Goal: Information Seeking & Learning: Learn about a topic

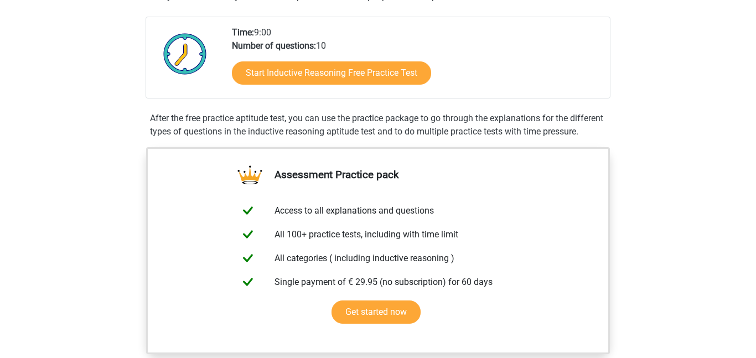
scroll to position [245, 0]
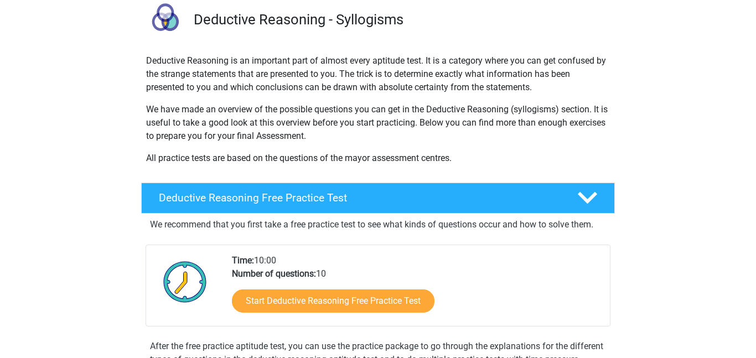
scroll to position [95, 0]
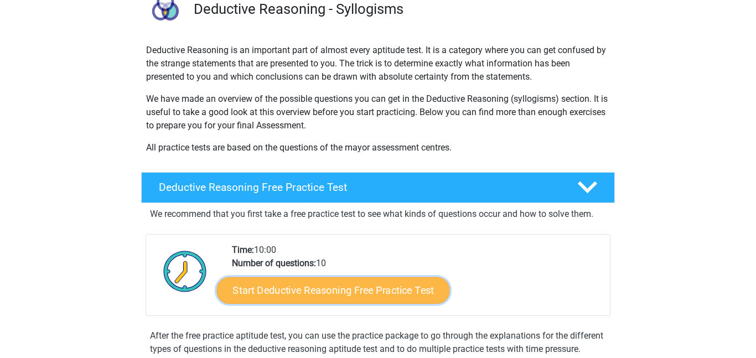
click at [362, 283] on link "Start Deductive Reasoning Free Practice Test" at bounding box center [333, 290] width 233 height 27
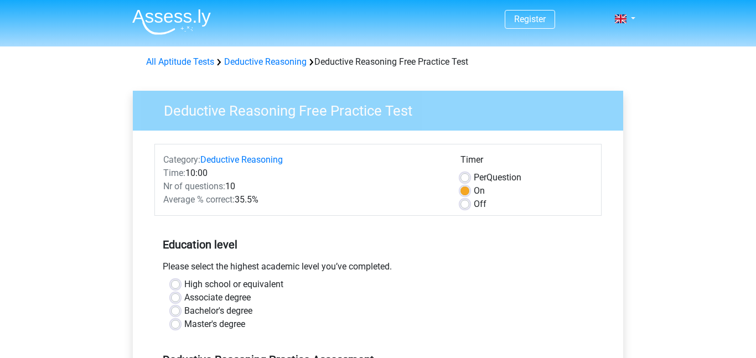
click at [474, 205] on label "Off" at bounding box center [480, 204] width 13 height 13
click at [468, 205] on input "Off" at bounding box center [464, 203] width 9 height 11
radio input "true"
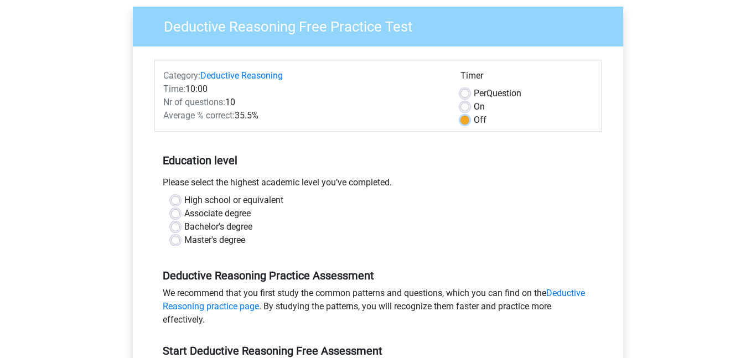
scroll to position [85, 0]
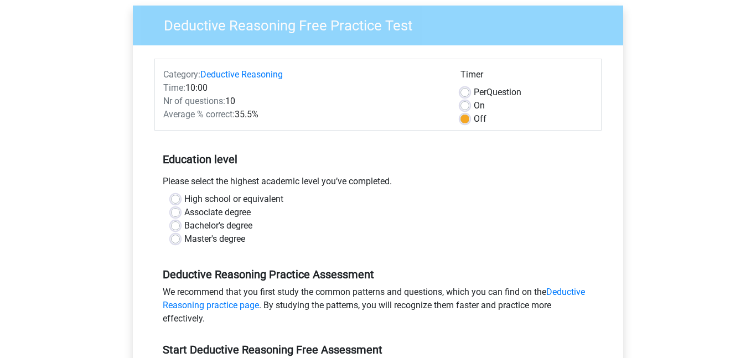
click at [235, 200] on label "High school or equivalent" at bounding box center [233, 199] width 99 height 13
click at [180, 200] on input "High school or equivalent" at bounding box center [175, 198] width 9 height 11
radio input "true"
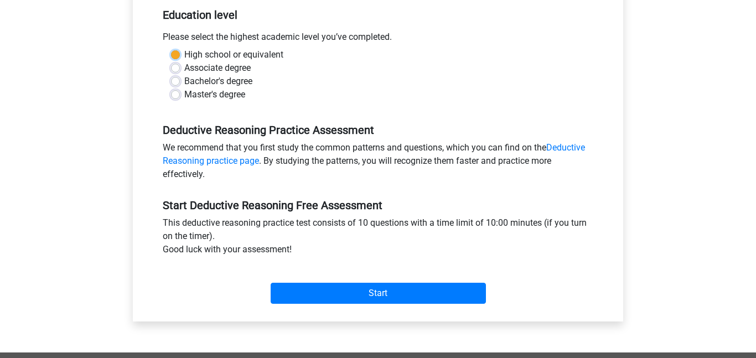
scroll to position [237, 0]
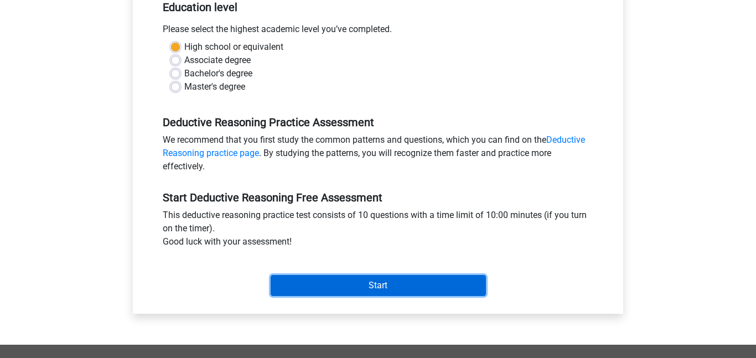
click at [357, 284] on input "Start" at bounding box center [378, 285] width 215 height 21
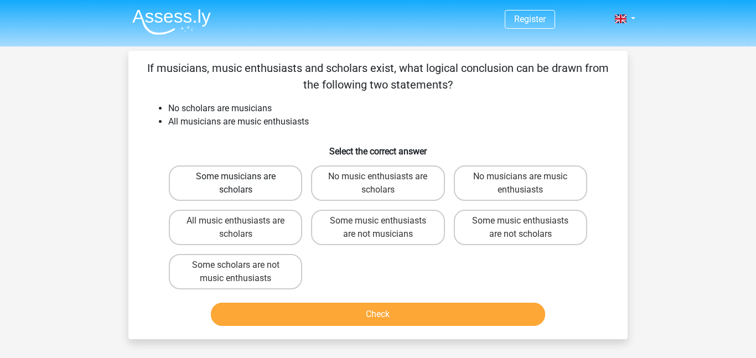
click at [274, 186] on label "Some musicians are scholars" at bounding box center [235, 182] width 133 height 35
click at [243, 184] on input "Some musicians are scholars" at bounding box center [239, 180] width 7 height 7
radio input "true"
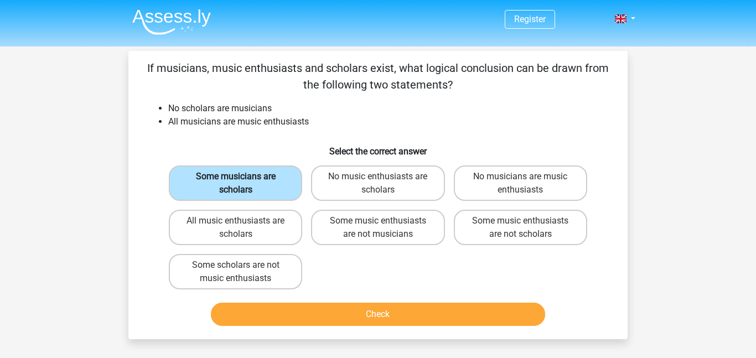
click at [274, 186] on label "Some musicians are scholars" at bounding box center [235, 182] width 133 height 35
click at [243, 184] on input "Some musicians are scholars" at bounding box center [239, 180] width 7 height 7
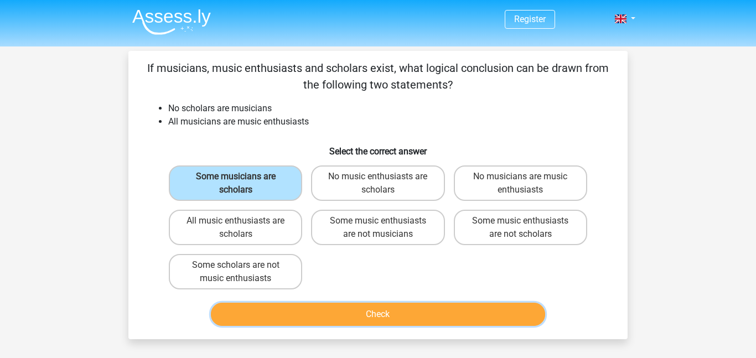
click at [322, 313] on button "Check" at bounding box center [378, 314] width 335 height 23
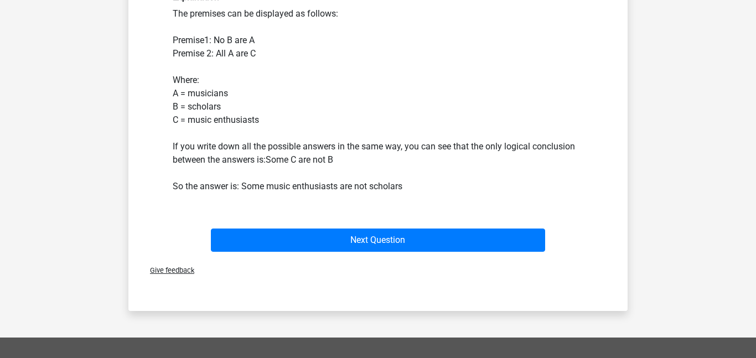
scroll to position [330, 0]
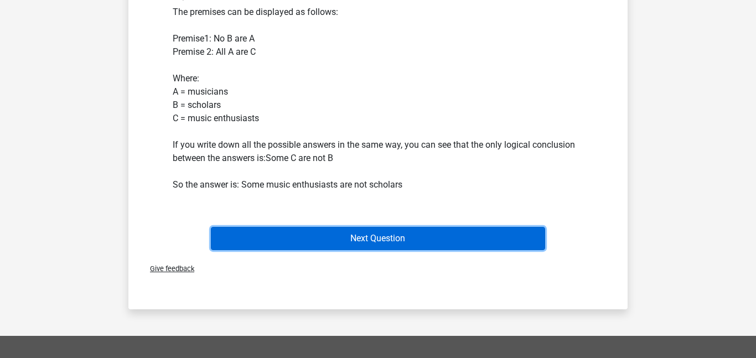
click at [292, 242] on button "Next Question" at bounding box center [378, 238] width 335 height 23
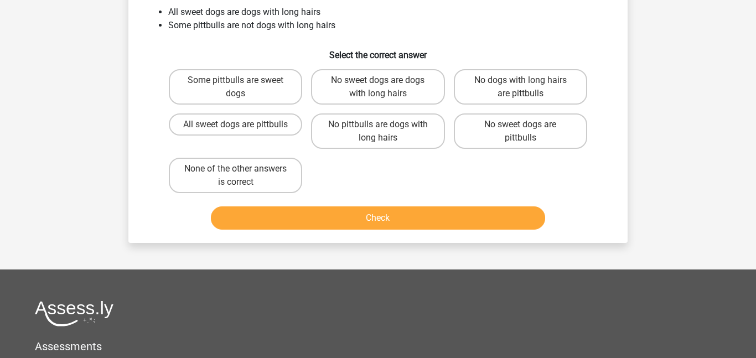
scroll to position [51, 0]
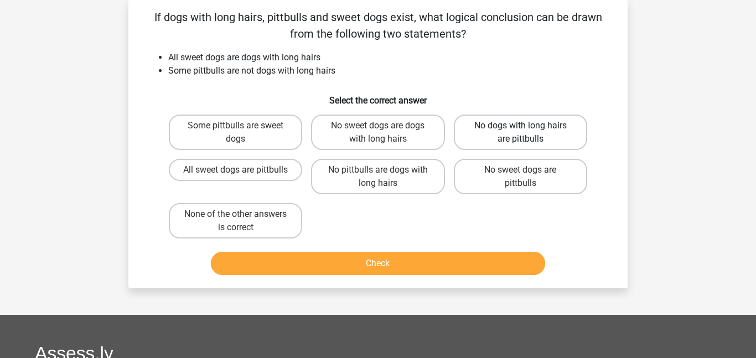
click at [487, 140] on label "No dogs with long hairs are pittbulls" at bounding box center [520, 132] width 133 height 35
click at [520, 133] on input "No dogs with long hairs are pittbulls" at bounding box center [523, 129] width 7 height 7
radio input "true"
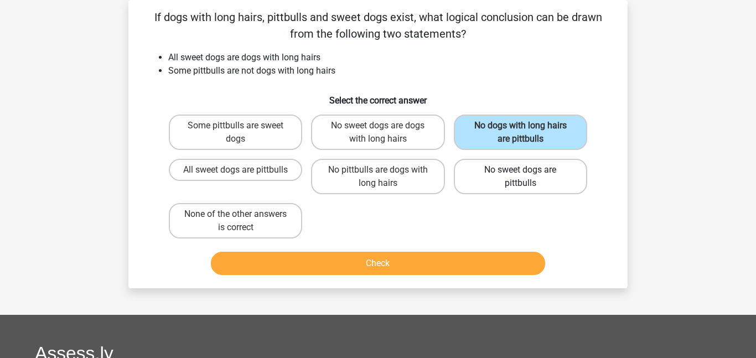
click at [509, 174] on label "No sweet dogs are pittbulls" at bounding box center [520, 176] width 133 height 35
click at [520, 174] on input "No sweet dogs are pittbulls" at bounding box center [523, 173] width 7 height 7
radio input "true"
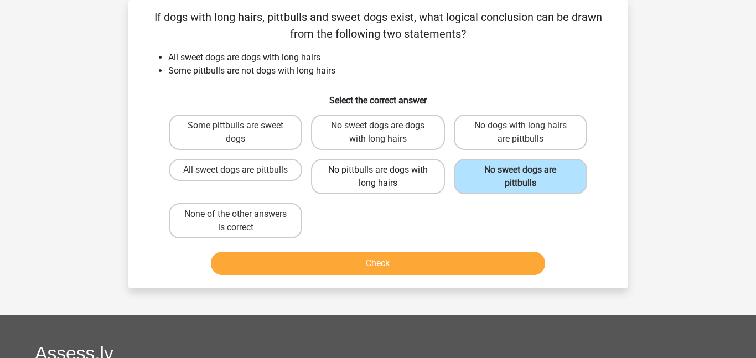
click at [442, 178] on label "No pittbulls are dogs with long hairs" at bounding box center [377, 176] width 133 height 35
click at [385, 177] on input "No pittbulls are dogs with long hairs" at bounding box center [381, 173] width 7 height 7
radio input "true"
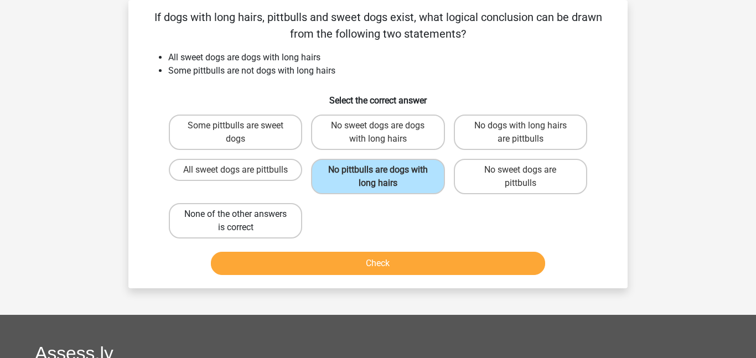
click at [265, 207] on label "None of the other answers is correct" at bounding box center [235, 220] width 133 height 35
click at [243, 214] on input "None of the other answers is correct" at bounding box center [239, 217] width 7 height 7
radio input "true"
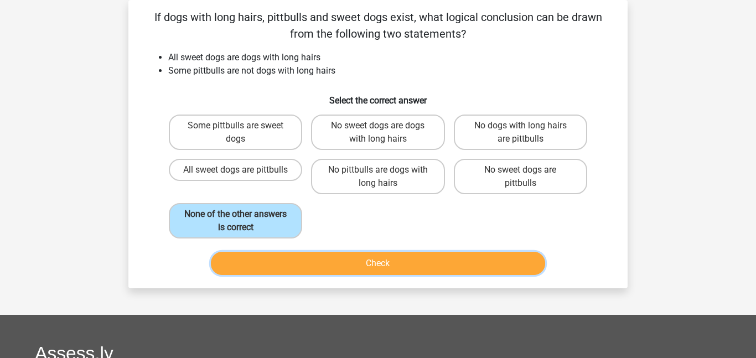
click at [294, 256] on button "Check" at bounding box center [378, 263] width 335 height 23
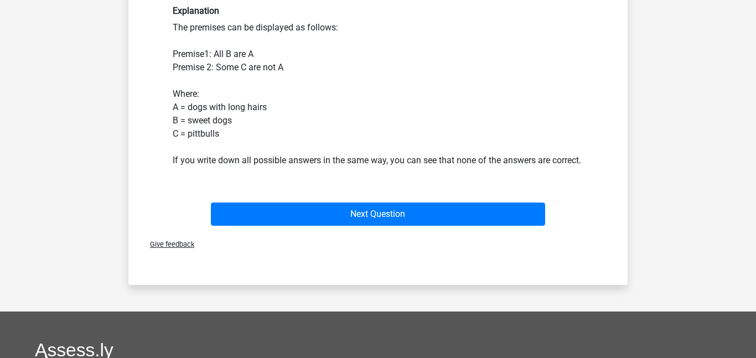
scroll to position [350, 0]
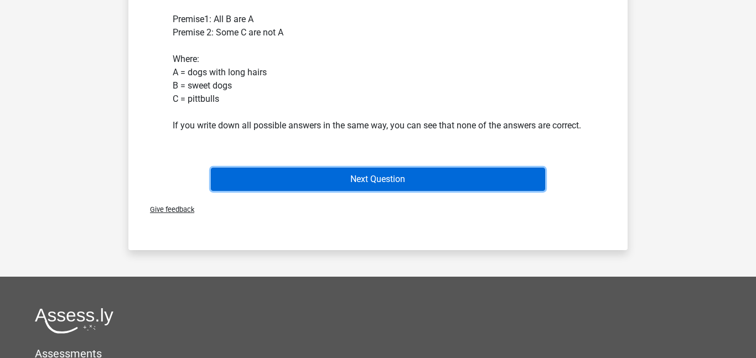
click at [313, 191] on button "Next Question" at bounding box center [378, 179] width 335 height 23
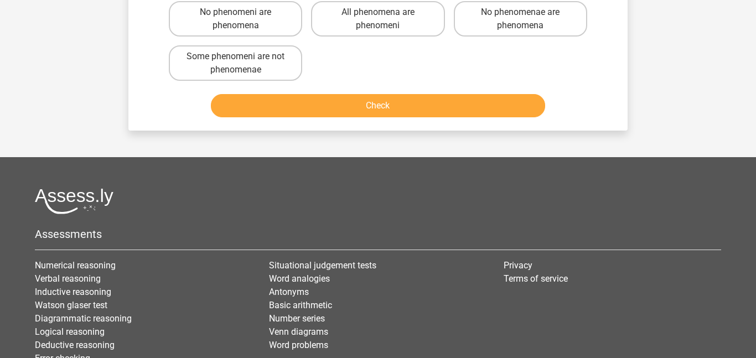
scroll to position [51, 0]
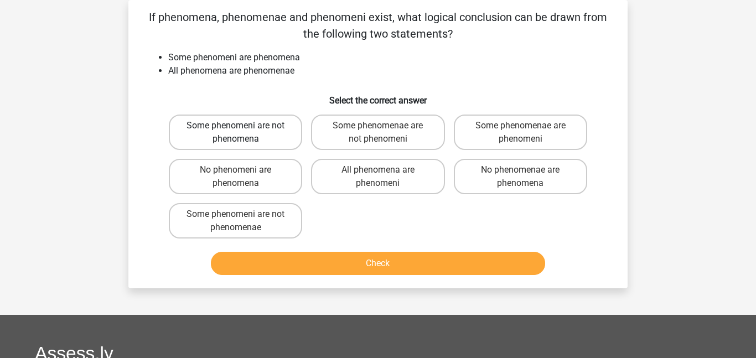
click at [232, 146] on label "Some phenomeni are not phenomena" at bounding box center [235, 132] width 133 height 35
click at [236, 133] on input "Some phenomeni are not phenomena" at bounding box center [239, 129] width 7 height 7
radio input "true"
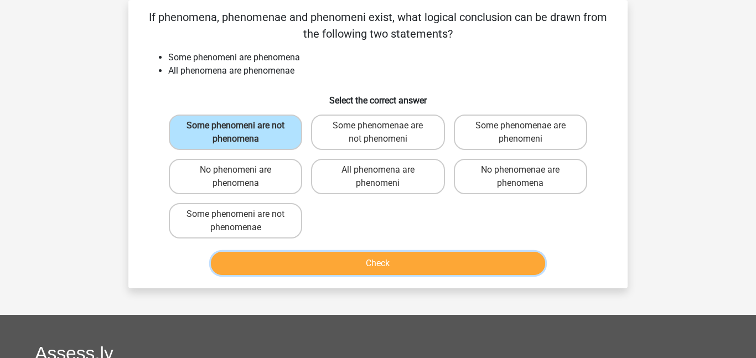
click at [268, 253] on button "Check" at bounding box center [378, 263] width 335 height 23
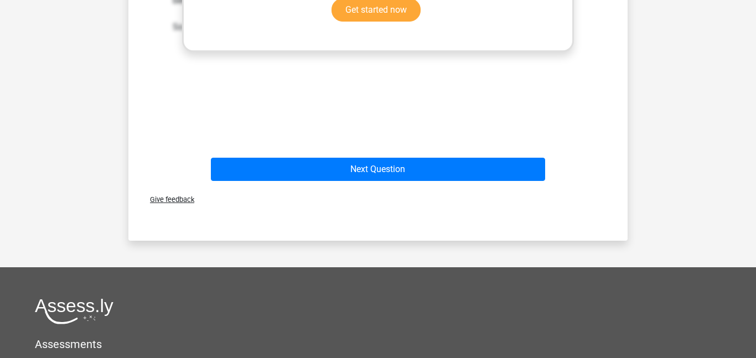
scroll to position [505, 0]
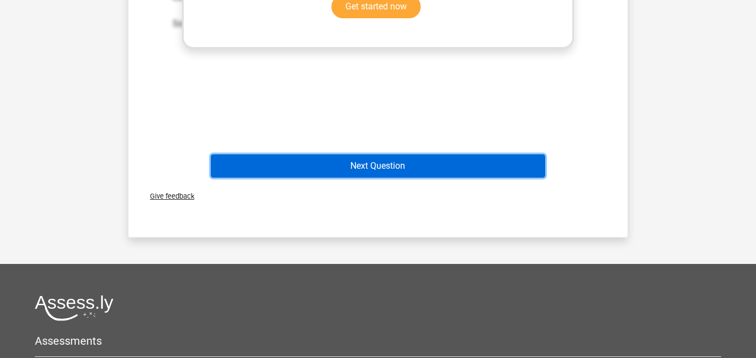
click at [328, 177] on button "Next Question" at bounding box center [378, 165] width 335 height 23
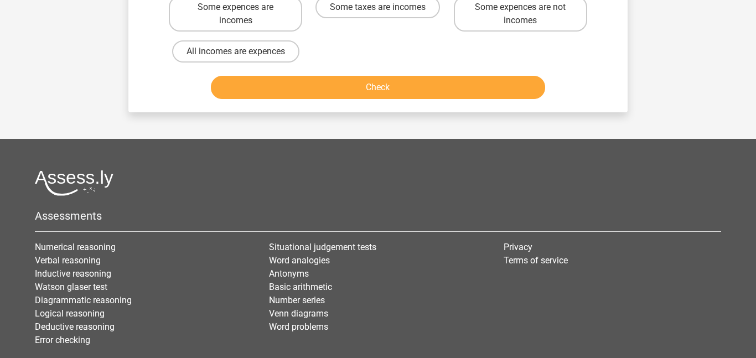
scroll to position [51, 0]
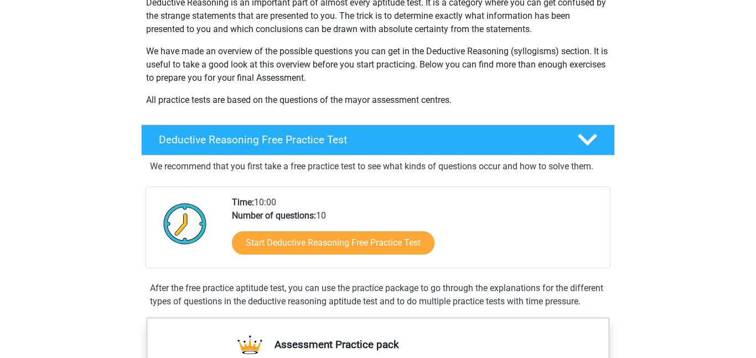
scroll to position [151, 0]
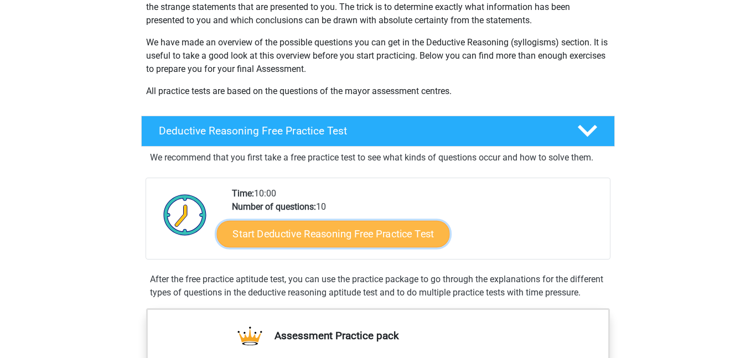
click at [392, 229] on link "Start Deductive Reasoning Free Practice Test" at bounding box center [333, 233] width 233 height 27
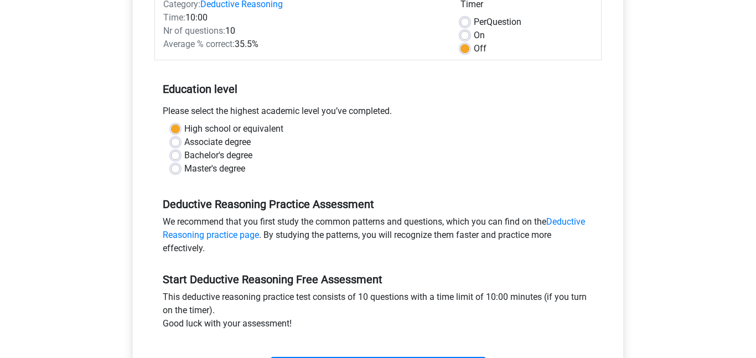
scroll to position [157, 0]
